Goal: Task Accomplishment & Management: Manage account settings

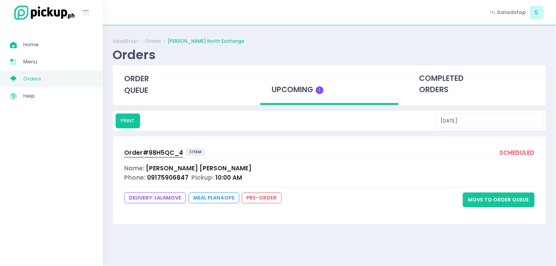
click at [152, 150] on span "Order# 98H5QC_4" at bounding box center [153, 152] width 59 height 8
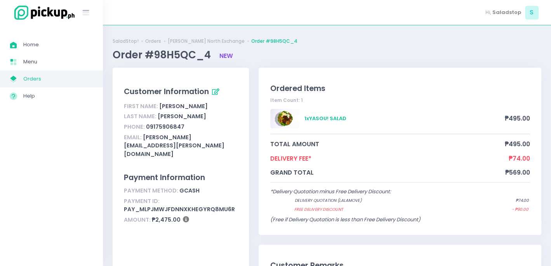
click at [225, 54] on span "new" at bounding box center [226, 56] width 14 height 8
click at [35, 77] on span "Orders" at bounding box center [58, 79] width 70 height 10
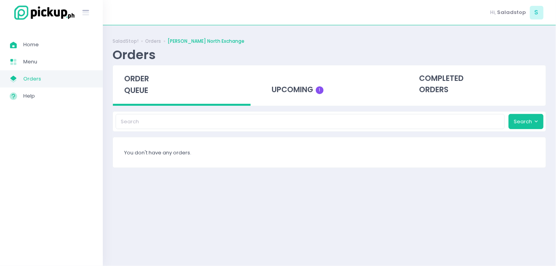
click at [138, 80] on span "order queue" at bounding box center [136, 84] width 25 height 22
click at [298, 88] on div "upcoming 1" at bounding box center [330, 84] width 138 height 38
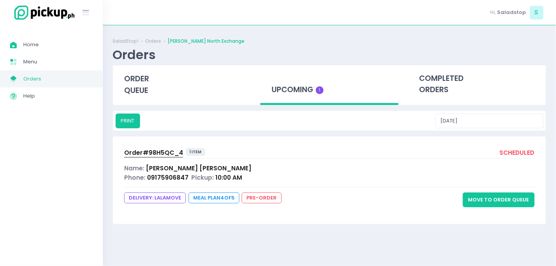
click at [196, 151] on span "1 item" at bounding box center [196, 152] width 20 height 8
click at [161, 149] on span "Order# 98H5QC_4" at bounding box center [153, 152] width 59 height 8
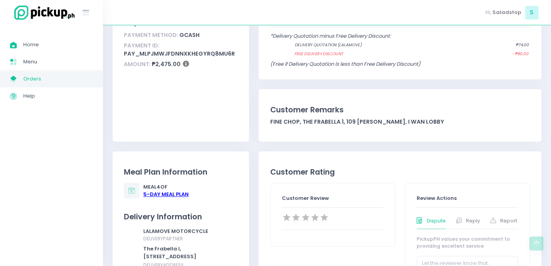
scroll to position [142, 0]
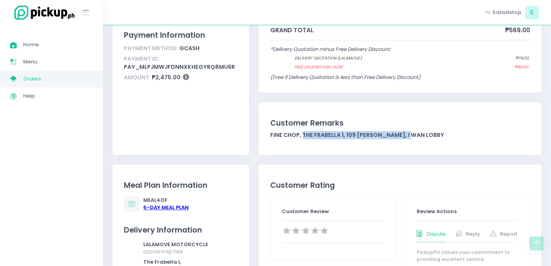
drag, startPoint x: 301, startPoint y: 134, endPoint x: 415, endPoint y: 139, distance: 114.3
click at [415, 139] on div "Customer Remarks Fine chop, The Frabella 1, 109 Rada, I wan lobby" at bounding box center [400, 128] width 283 height 52
copy div "The Frabella 1, 109 Rada, I wan lobby"
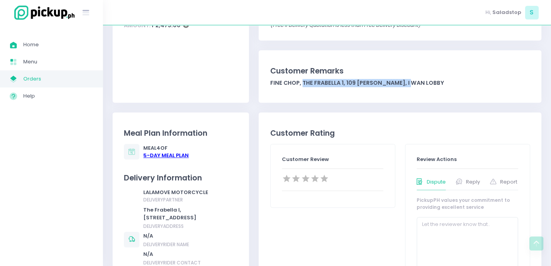
scroll to position [207, 0]
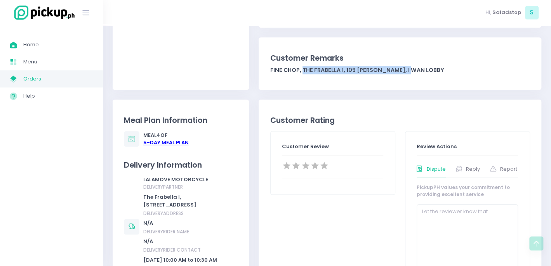
drag, startPoint x: 143, startPoint y: 196, endPoint x: 212, endPoint y: 213, distance: 70.9
click at [212, 208] on div "The Frabella I, [STREET_ADDRESS]" at bounding box center [189, 200] width 92 height 15
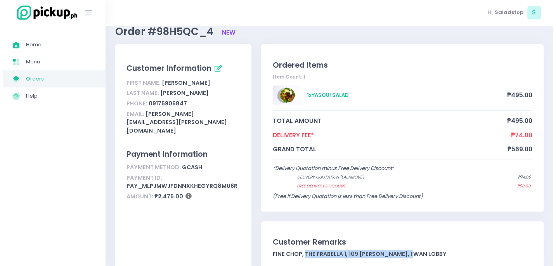
scroll to position [0, 0]
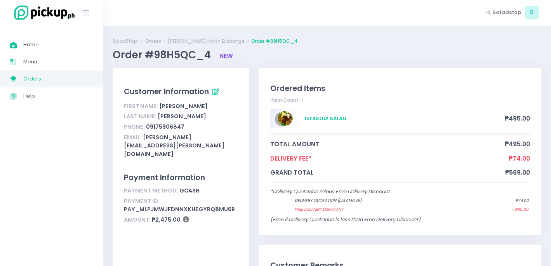
click at [228, 57] on span "new" at bounding box center [226, 56] width 14 height 8
click at [33, 76] on span "Orders" at bounding box center [58, 79] width 70 height 10
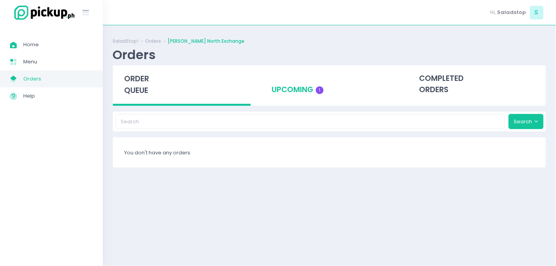
click at [311, 95] on div "upcoming 1" at bounding box center [330, 84] width 138 height 38
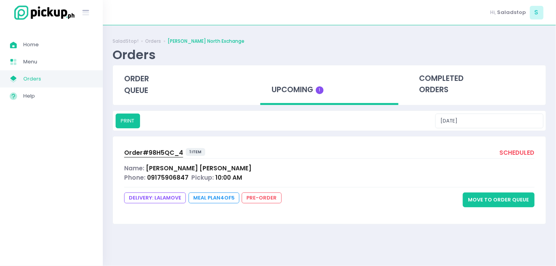
click at [506, 202] on button "Move to Order Queue" at bounding box center [499, 199] width 72 height 15
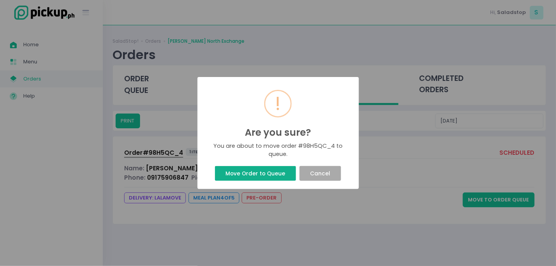
click at [247, 174] on button "Move Order to Queue" at bounding box center [255, 173] width 81 height 15
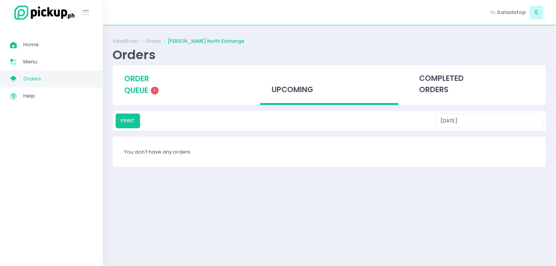
click at [150, 86] on div "order queue 1" at bounding box center [182, 84] width 138 height 38
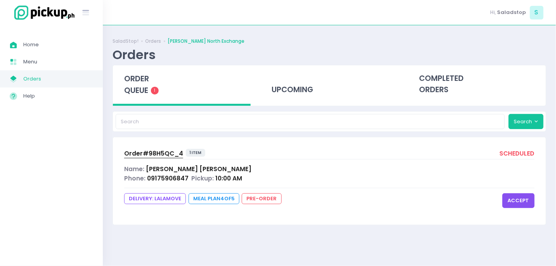
click at [513, 201] on button "accept" at bounding box center [519, 200] width 32 height 15
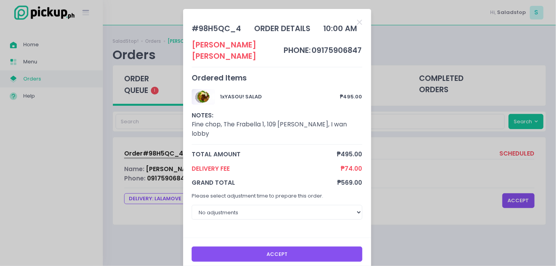
click at [293, 246] on button "Accept" at bounding box center [277, 253] width 171 height 15
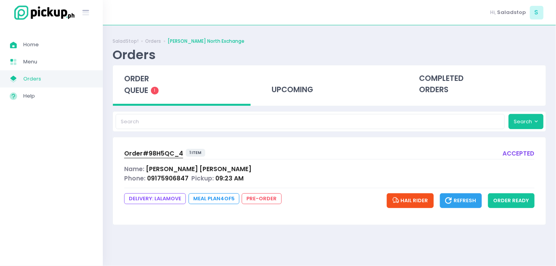
click at [28, 80] on span "Orders" at bounding box center [58, 79] width 70 height 10
click at [517, 149] on div "accepted" at bounding box center [519, 154] width 32 height 10
click at [518, 197] on button "order ready" at bounding box center [511, 200] width 47 height 15
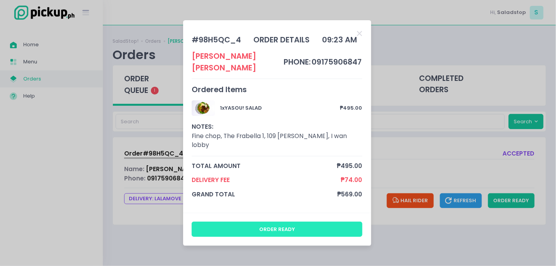
click at [288, 221] on button "order ready" at bounding box center [277, 228] width 171 height 15
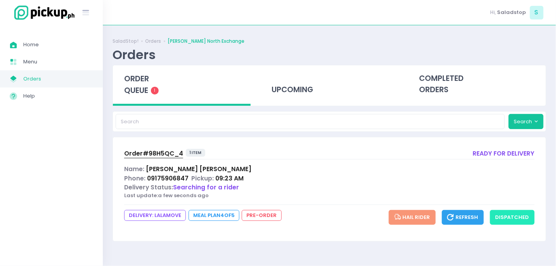
click at [507, 216] on button "dispatched" at bounding box center [512, 217] width 45 height 15
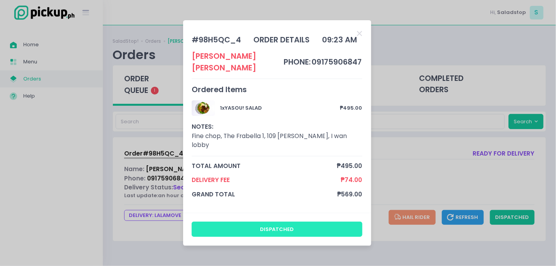
click at [305, 221] on button "dispatched" at bounding box center [277, 228] width 171 height 15
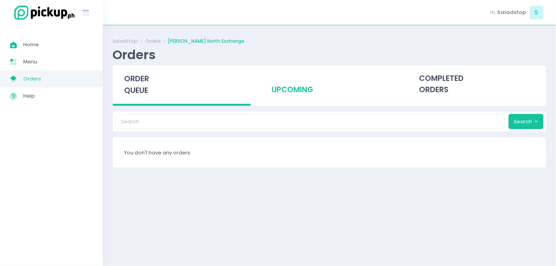
click at [290, 83] on div "upcoming" at bounding box center [330, 84] width 138 height 38
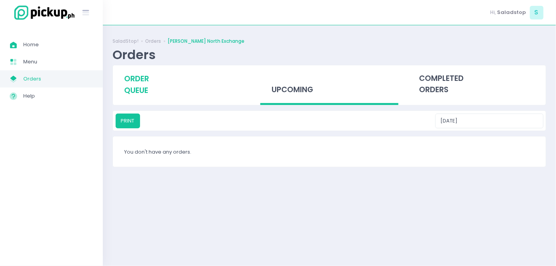
click at [148, 83] on span "order queue" at bounding box center [136, 84] width 25 height 22
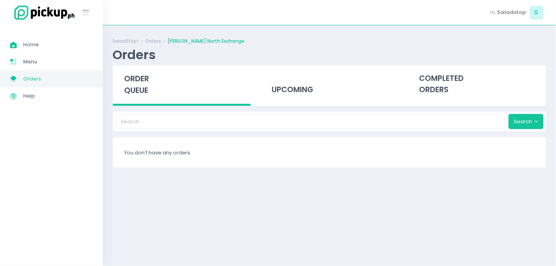
click at [147, 82] on span "order queue" at bounding box center [136, 84] width 25 height 22
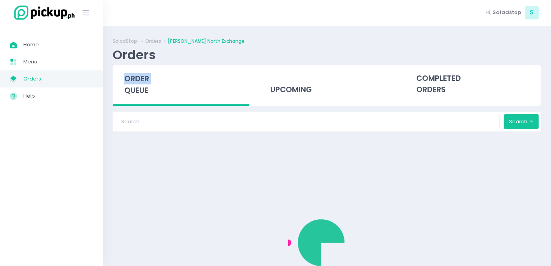
click at [147, 82] on span "order queue" at bounding box center [136, 84] width 25 height 22
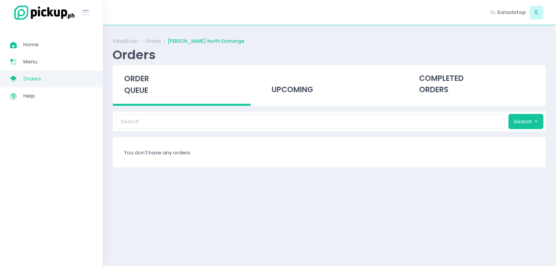
click at [143, 87] on span "order queue" at bounding box center [136, 84] width 25 height 22
click at [141, 87] on span "order queue" at bounding box center [136, 84] width 25 height 22
click at [291, 92] on div "upcoming" at bounding box center [330, 84] width 138 height 38
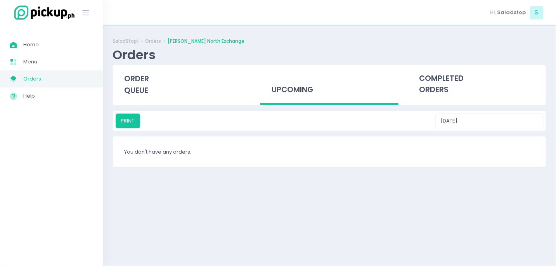
click at [143, 143] on div "You don't have any orders." at bounding box center [329, 151] width 433 height 30
click at [120, 118] on button "PRINT" at bounding box center [128, 120] width 24 height 15
click at [284, 162] on div "You don't have any orders." at bounding box center [329, 151] width 433 height 30
click at [490, 120] on input "[DATE]" at bounding box center [490, 120] width 108 height 15
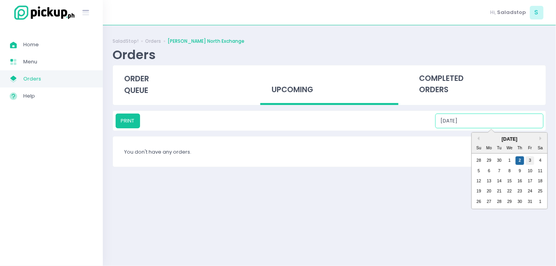
click at [531, 160] on div "3" at bounding box center [530, 160] width 9 height 9
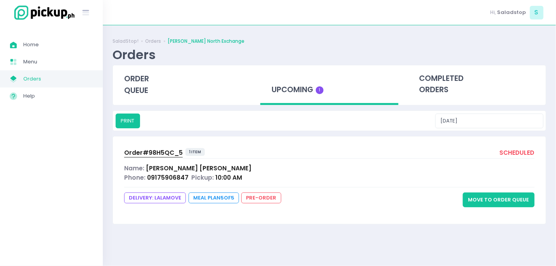
click at [151, 175] on span "09175906847" at bounding box center [168, 177] width 42 height 8
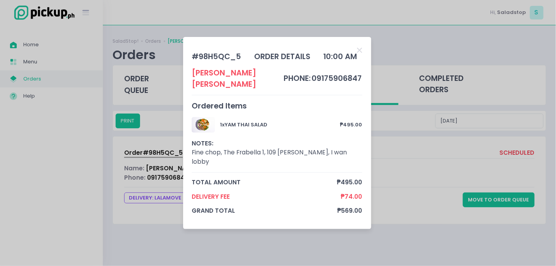
click at [51, 157] on div "# 98H5QC_5 order details 10:00 AM [PERSON_NAME] phone: 09175906847 Ordered Item…" at bounding box center [278, 133] width 556 height 266
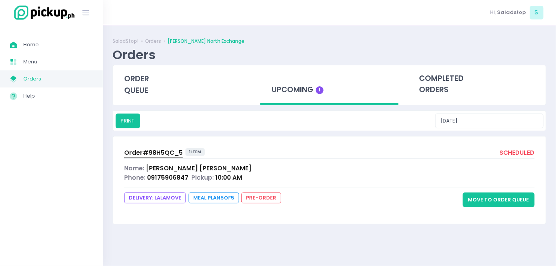
click at [296, 97] on div "upcoming 1" at bounding box center [330, 85] width 138 height 40
type input "[DATE]"
